Goal: Find specific page/section: Find specific page/section

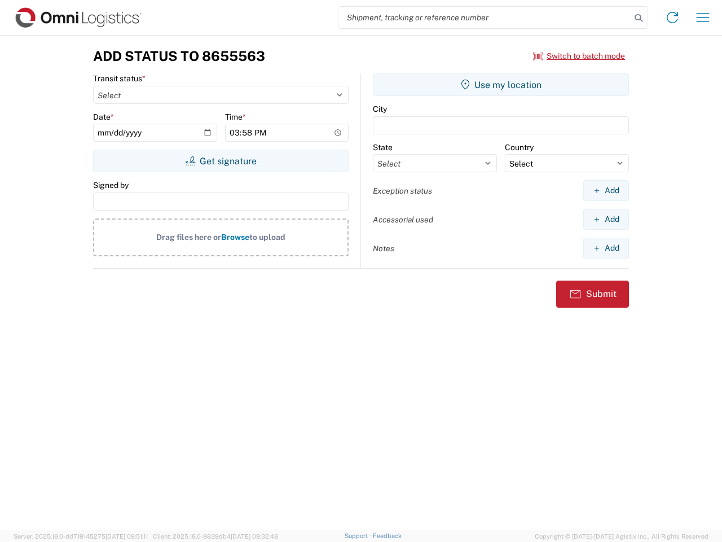
click at [485, 17] on input "search" at bounding box center [484, 17] width 292 height 21
click at [639, 18] on icon at bounding box center [639, 18] width 16 height 16
click at [672, 17] on icon at bounding box center [672, 17] width 18 height 18
click at [703, 17] on icon "button" at bounding box center [703, 17] width 13 height 8
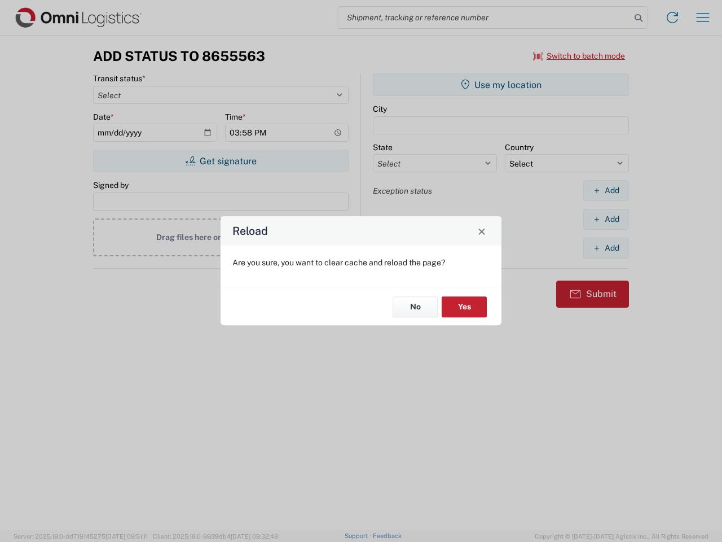
click at [221, 161] on div "Reload Are you sure, you want to clear cache and reload the page? No Yes" at bounding box center [361, 271] width 722 height 542
click at [501, 85] on div "Reload Are you sure, you want to clear cache and reload the page? No Yes" at bounding box center [361, 271] width 722 height 542
click at [606, 190] on div "Reload Are you sure, you want to clear cache and reload the page? No Yes" at bounding box center [361, 271] width 722 height 542
click at [606, 219] on div "Reload Are you sure, you want to clear cache and reload the page? No Yes" at bounding box center [361, 271] width 722 height 542
click at [606, 248] on div "Reload Are you sure, you want to clear cache and reload the page? No Yes" at bounding box center [361, 271] width 722 height 542
